Goal: Find contact information: Find contact information

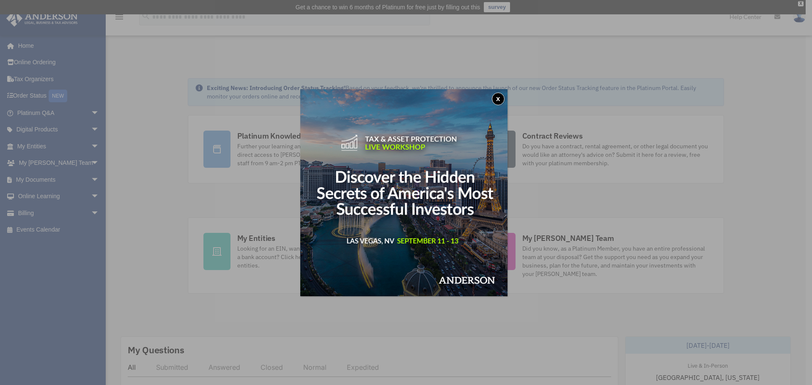
click at [502, 100] on button "x" at bounding box center [498, 99] width 13 height 13
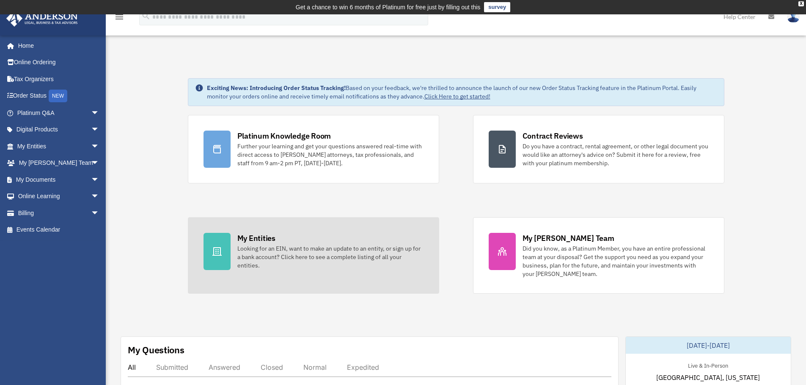
click at [321, 254] on div "Looking for an EIN, want to make an update to an entity, or sign up for a bank …" at bounding box center [330, 256] width 186 height 25
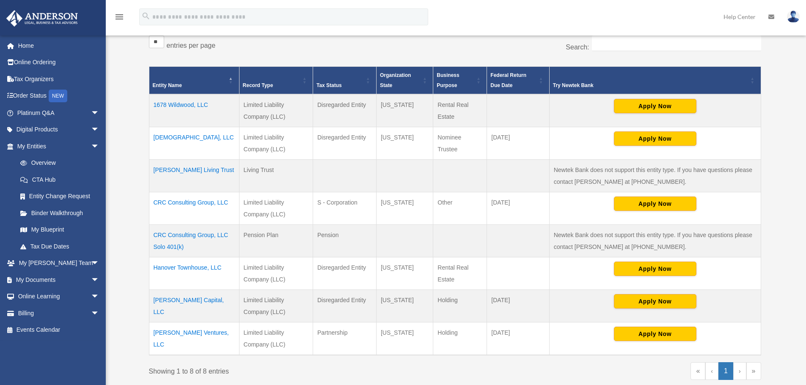
scroll to position [226, 0]
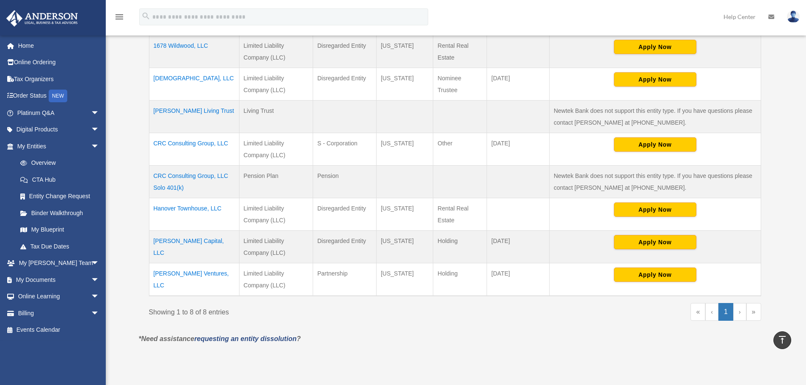
click at [179, 240] on td "[PERSON_NAME] Capital, LLC" at bounding box center [194, 247] width 90 height 33
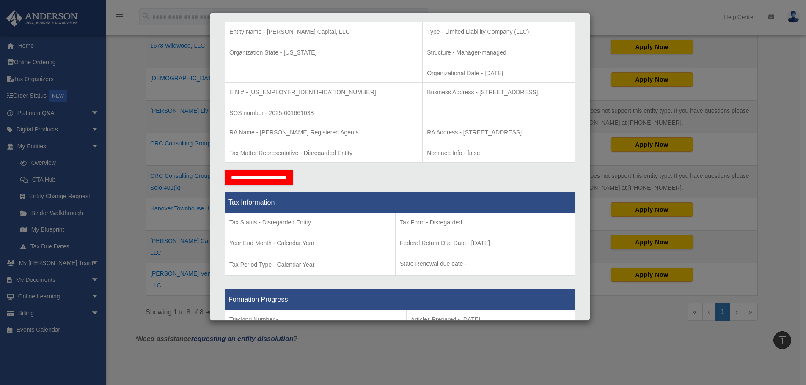
scroll to position [0, 0]
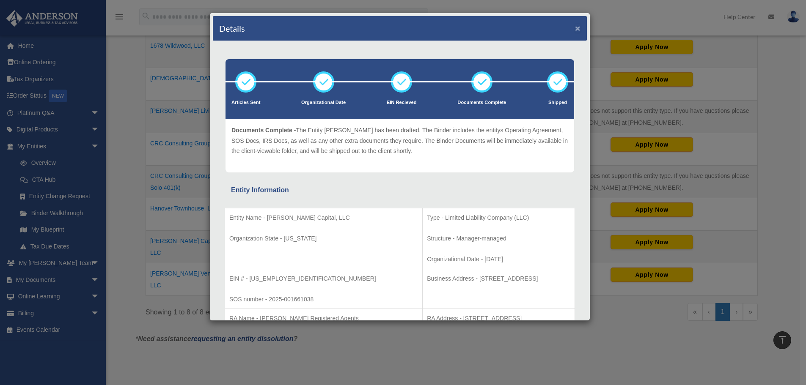
click at [575, 27] on button "×" at bounding box center [577, 28] width 5 height 9
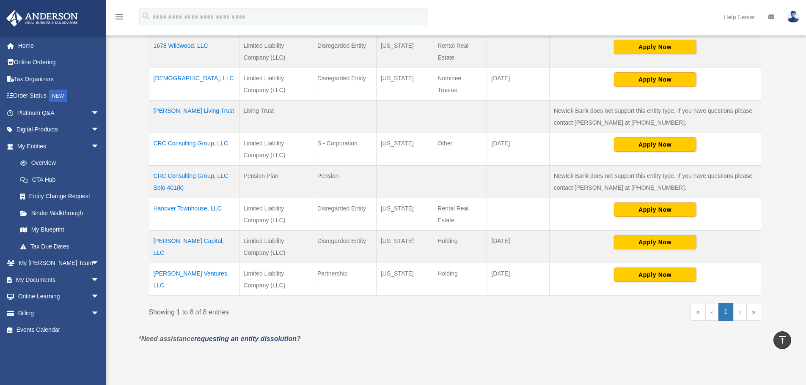
click at [192, 273] on td "[PERSON_NAME] Ventures, LLC" at bounding box center [194, 279] width 90 height 33
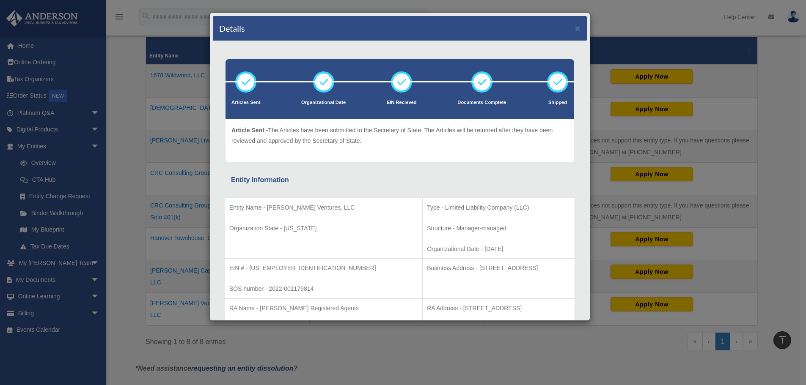
scroll to position [184, 0]
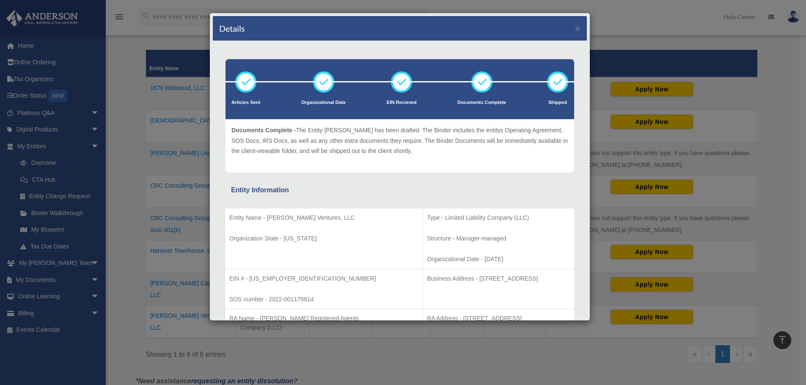
click at [575, 25] on div "Details ×" at bounding box center [400, 28] width 374 height 25
click at [575, 30] on button "×" at bounding box center [577, 28] width 5 height 9
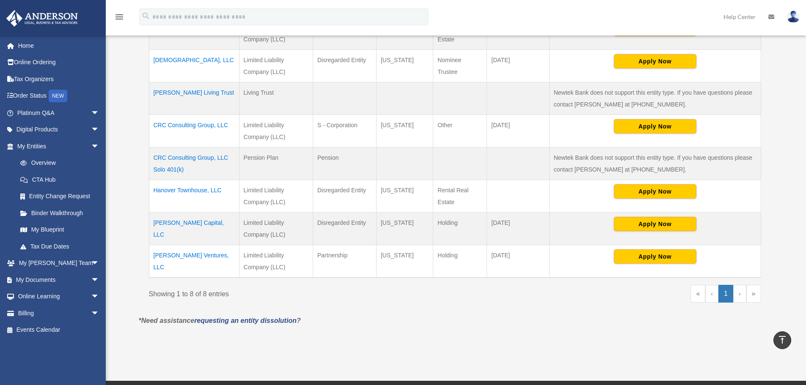
scroll to position [254, 0]
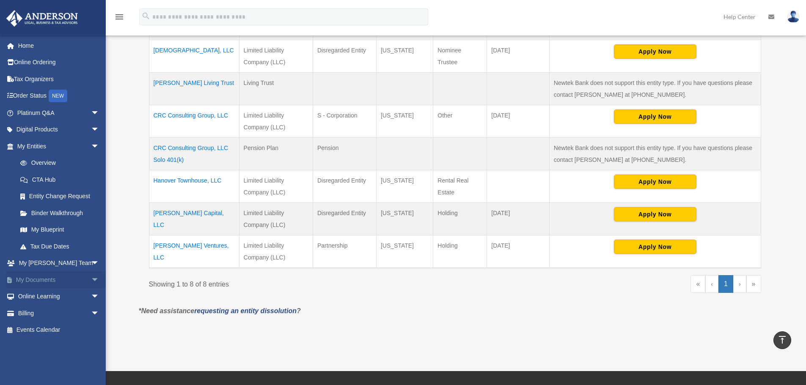
click at [42, 281] on link "My Documents arrow_drop_down" at bounding box center [59, 279] width 106 height 17
click at [91, 279] on span "arrow_drop_down" at bounding box center [99, 279] width 17 height 17
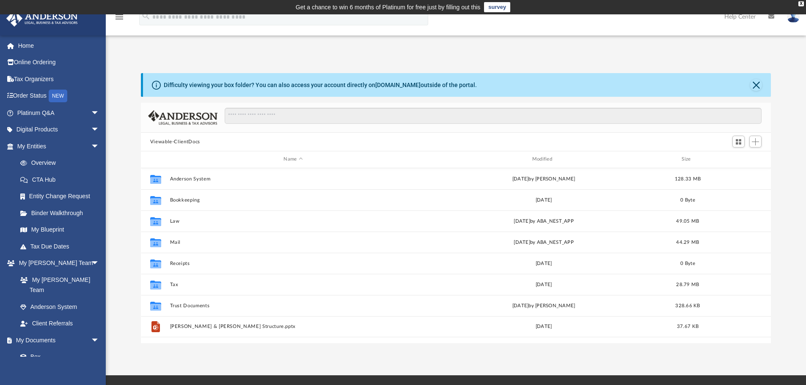
scroll to position [186, 623]
click at [51, 180] on link "CTA Hub" at bounding box center [62, 179] width 100 height 17
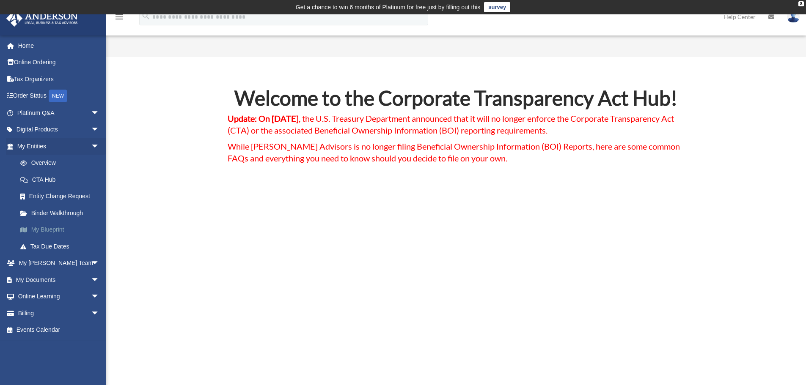
click at [54, 233] on link "My Blueprint" at bounding box center [62, 230] width 100 height 17
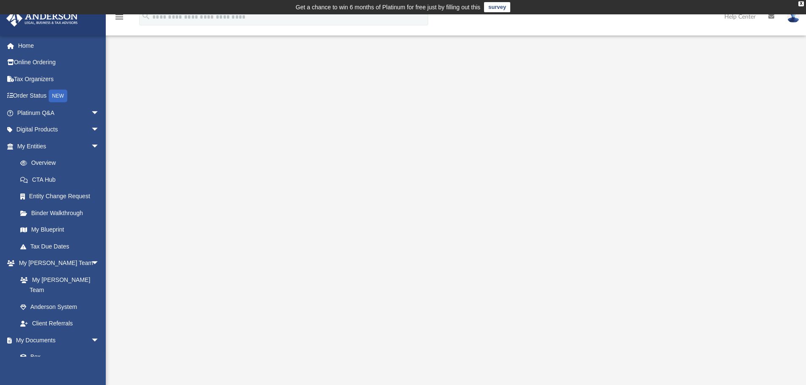
click at [202, 219] on div at bounding box center [456, 242] width 630 height 338
click at [70, 281] on link "My [PERSON_NAME] Team" at bounding box center [62, 284] width 100 height 27
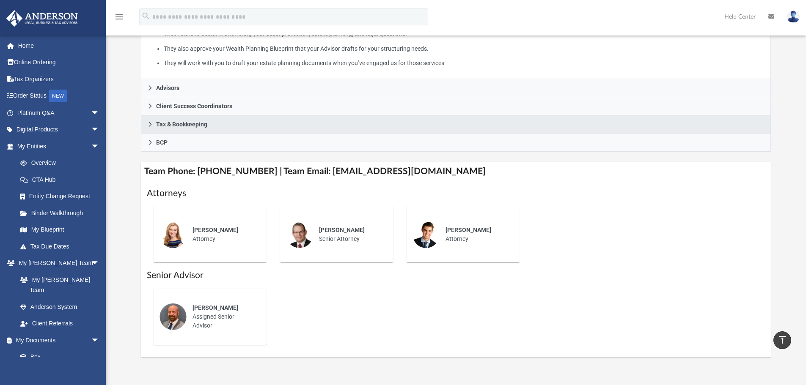
scroll to position [42, 0]
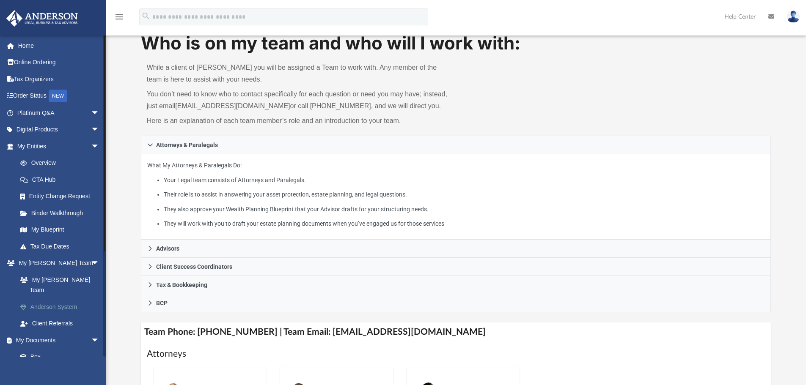
click at [56, 299] on link "Anderson System" at bounding box center [62, 307] width 100 height 17
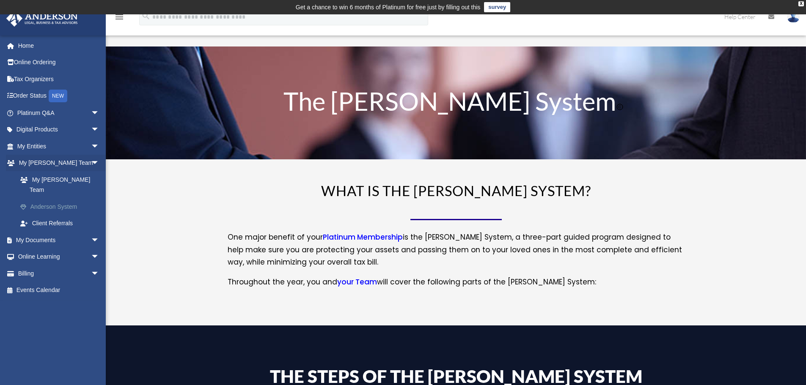
click at [63, 198] on link "Anderson System" at bounding box center [62, 206] width 100 height 17
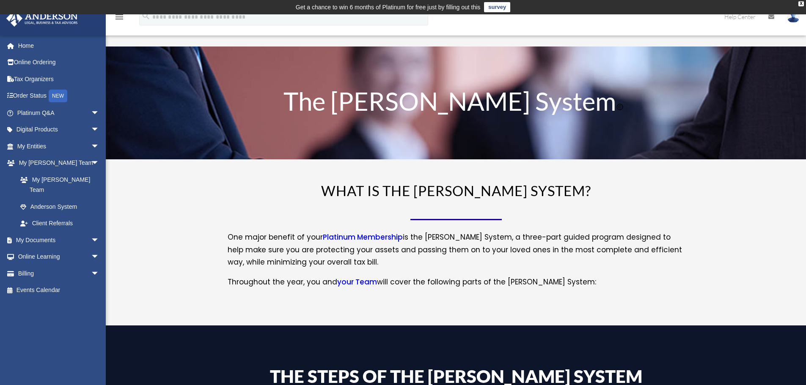
click at [345, 283] on link "your Team" at bounding box center [357, 284] width 40 height 14
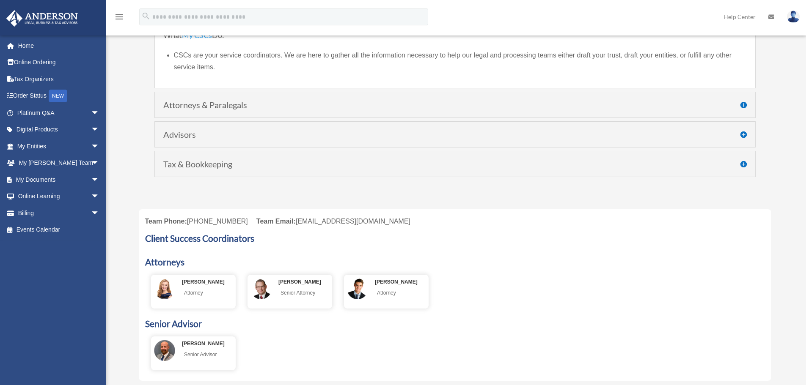
scroll to position [169, 0]
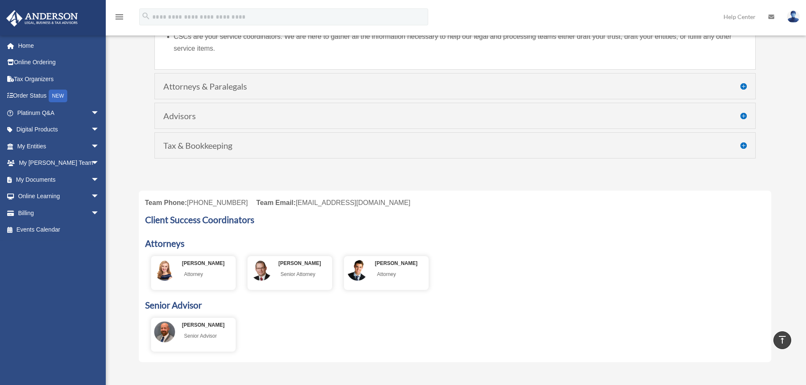
click at [321, 203] on div "Team Email: [EMAIL_ADDRESS][DOMAIN_NAME]" at bounding box center [333, 203] width 154 height 12
drag, startPoint x: 396, startPoint y: 203, endPoint x: 286, endPoint y: 206, distance: 109.5
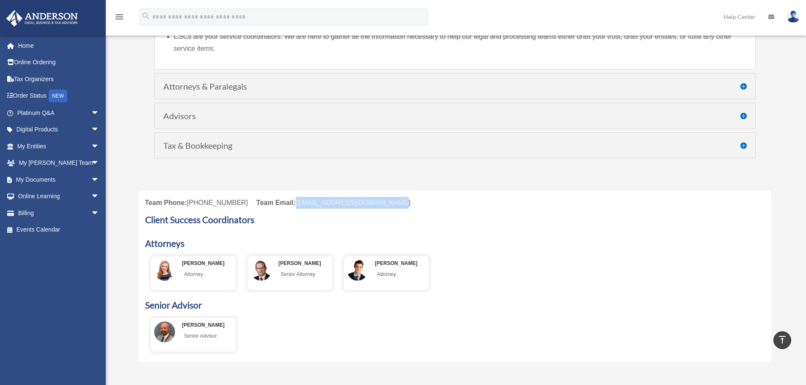
click at [286, 206] on div "Team Phone: [PHONE_NUMBER] Team Email: [EMAIL_ADDRESS][DOMAIN_NAME]" at bounding box center [454, 203] width 619 height 12
copy div "[EMAIL_ADDRESS][DOMAIN_NAME]"
